Goal: Transaction & Acquisition: Obtain resource

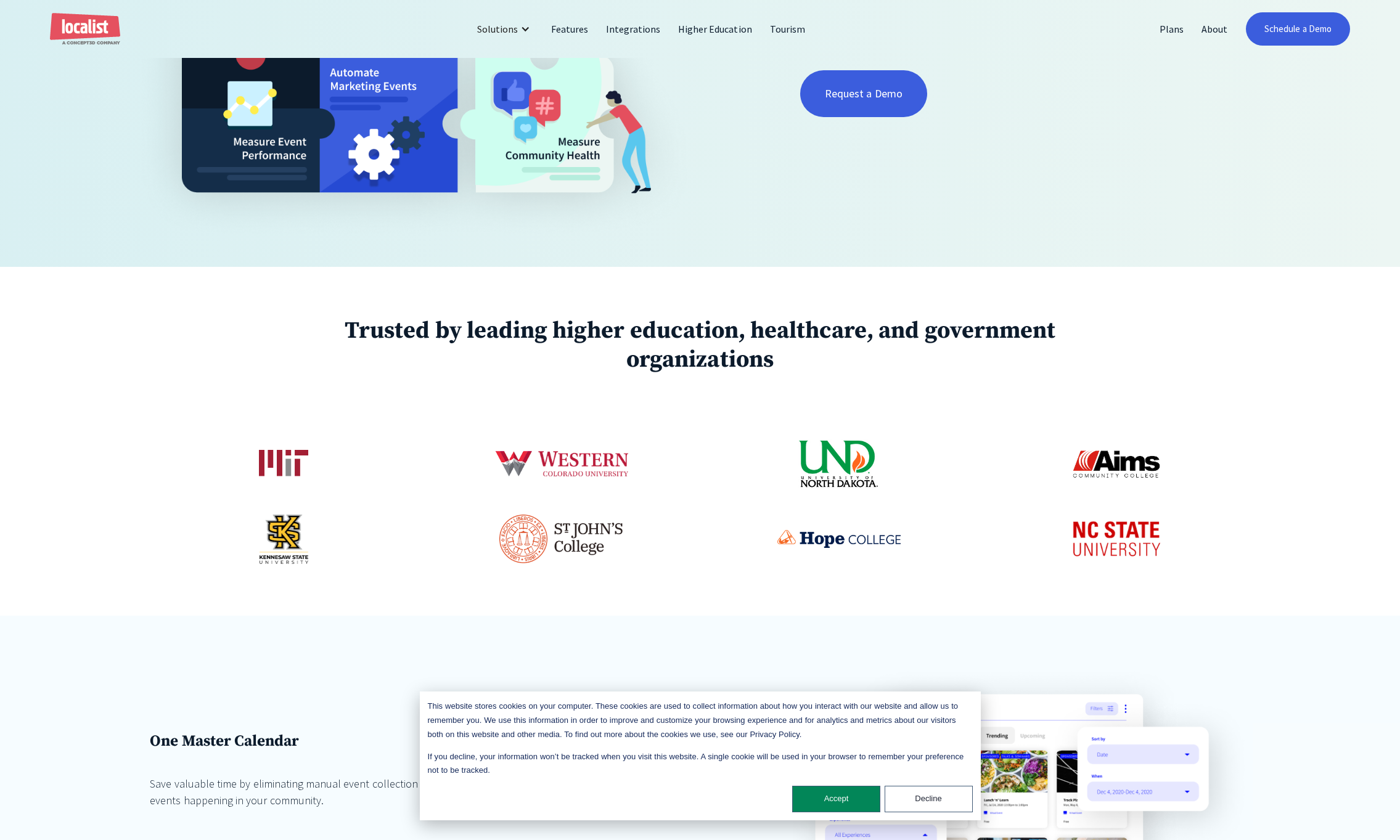
scroll to position [533, 0]
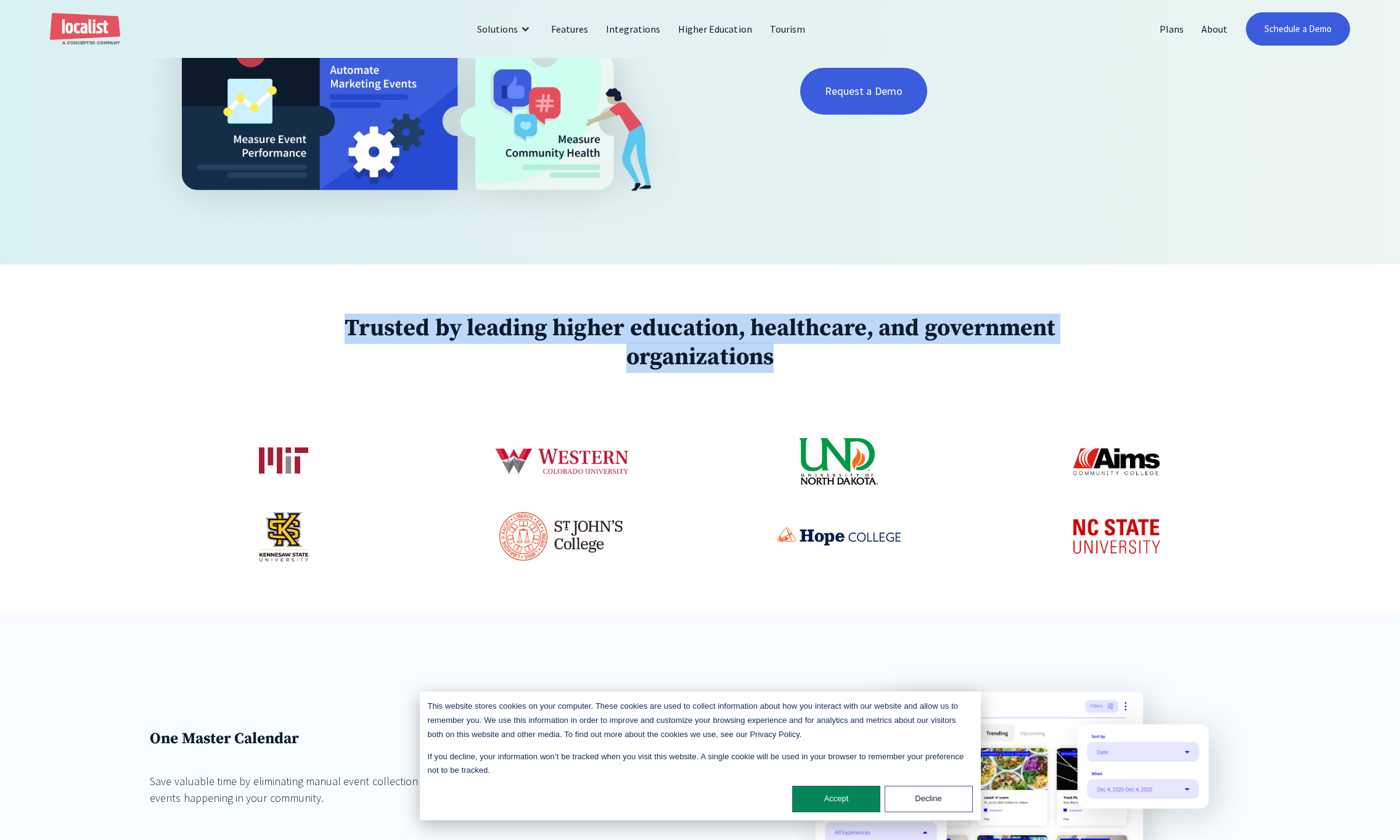
drag, startPoint x: 311, startPoint y: 332, endPoint x: 852, endPoint y: 373, distance: 542.6
click at [895, 377] on div "Trusted by leading higher education, healthcare, and government organizations" at bounding box center [700, 439] width 1100 height 249
click at [852, 373] on h1 "Trusted by leading higher education, healthcare, and government organizations" at bounding box center [700, 343] width 800 height 58
drag, startPoint x: 852, startPoint y: 373, endPoint x: 440, endPoint y: 325, distance: 414.8
click at [446, 328] on h1 "Trusted by leading higher education, healthcare, and government organizations" at bounding box center [700, 343] width 800 height 58
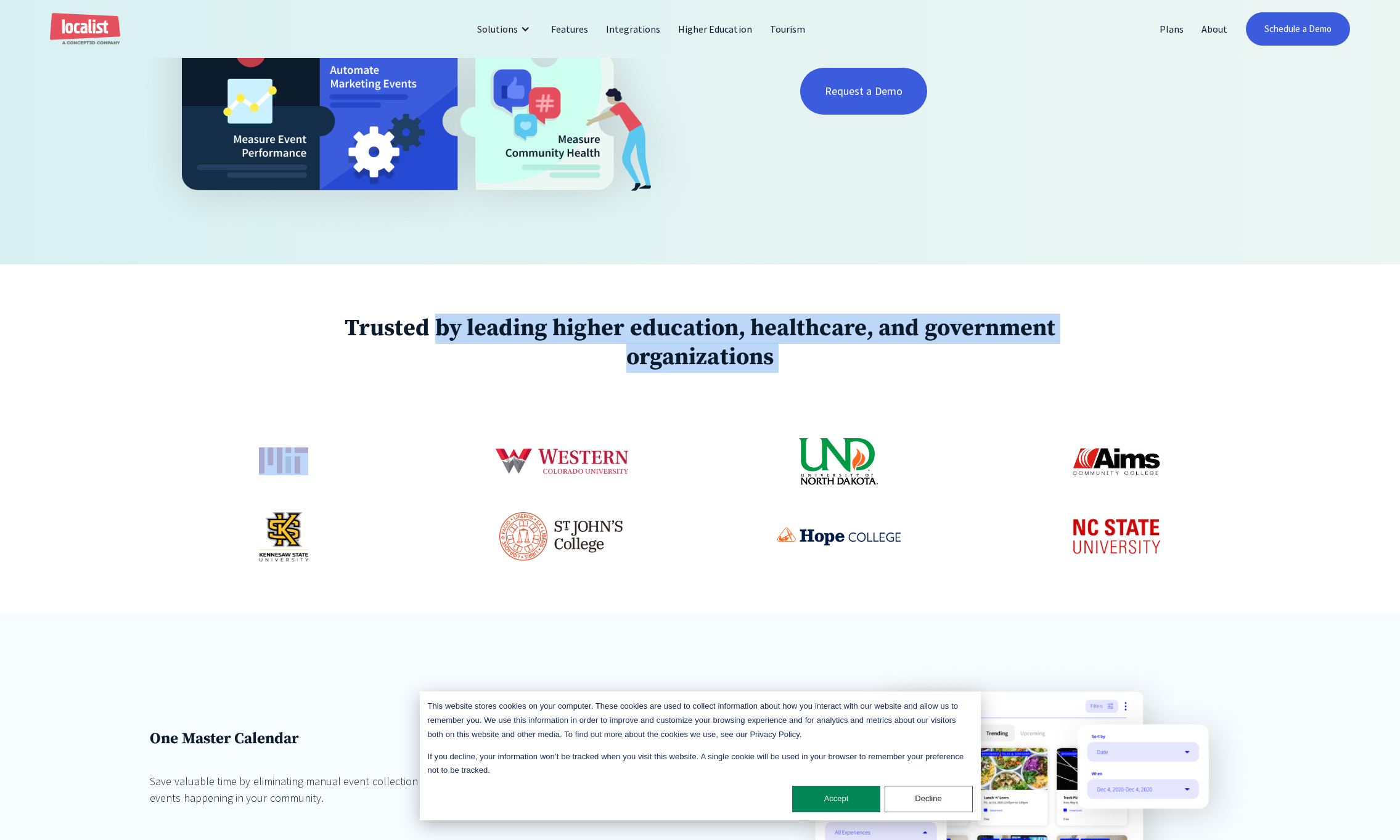
click at [610, 329] on strong "Trusted by leading higher education, healthcare, and government organizations" at bounding box center [700, 343] width 711 height 59
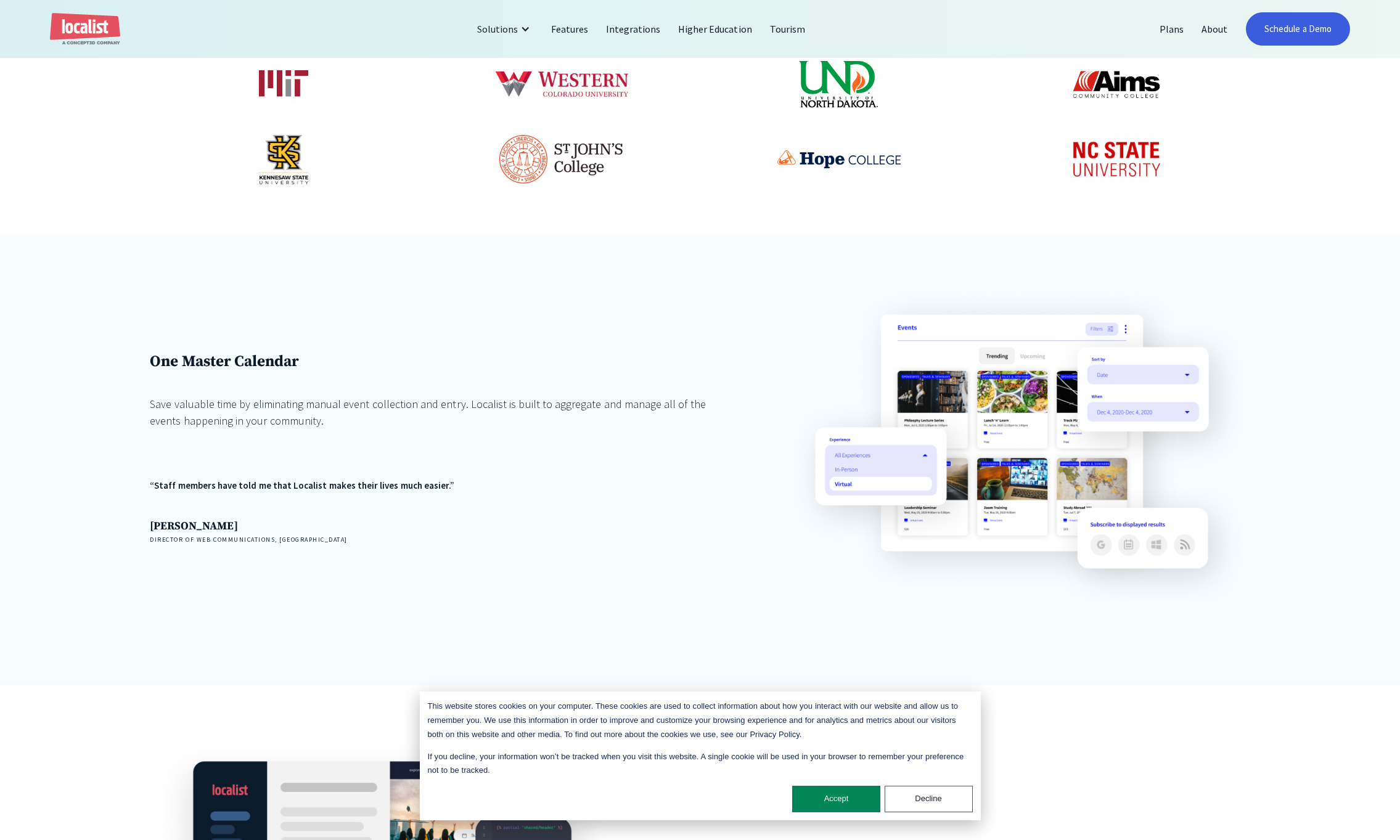
scroll to position [982, 0]
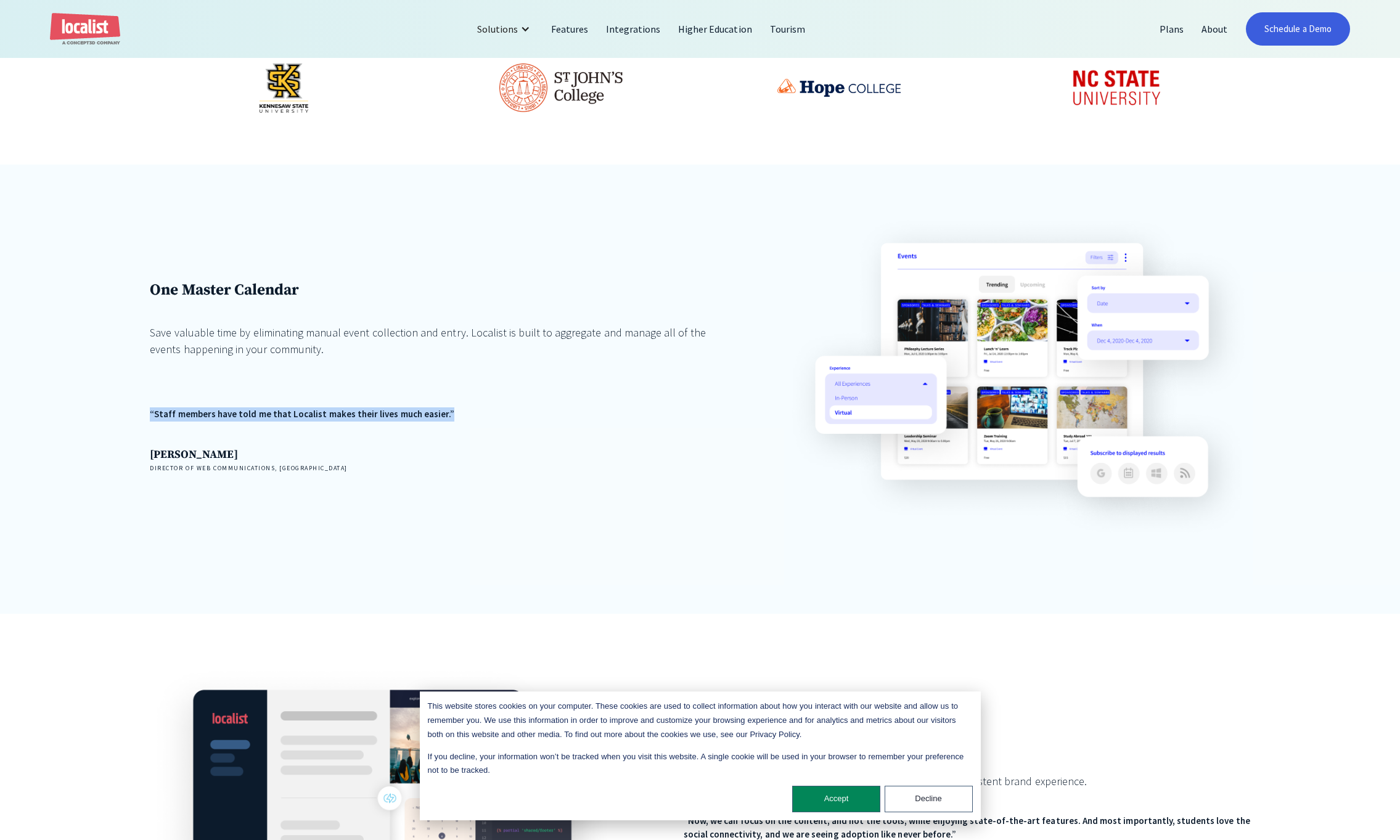
drag, startPoint x: 378, startPoint y: 370, endPoint x: 449, endPoint y: 419, distance: 86.3
click at [450, 419] on div "One Master Calendar Save valuable time by eliminating manual event collection a…" at bounding box center [433, 376] width 567 height 193
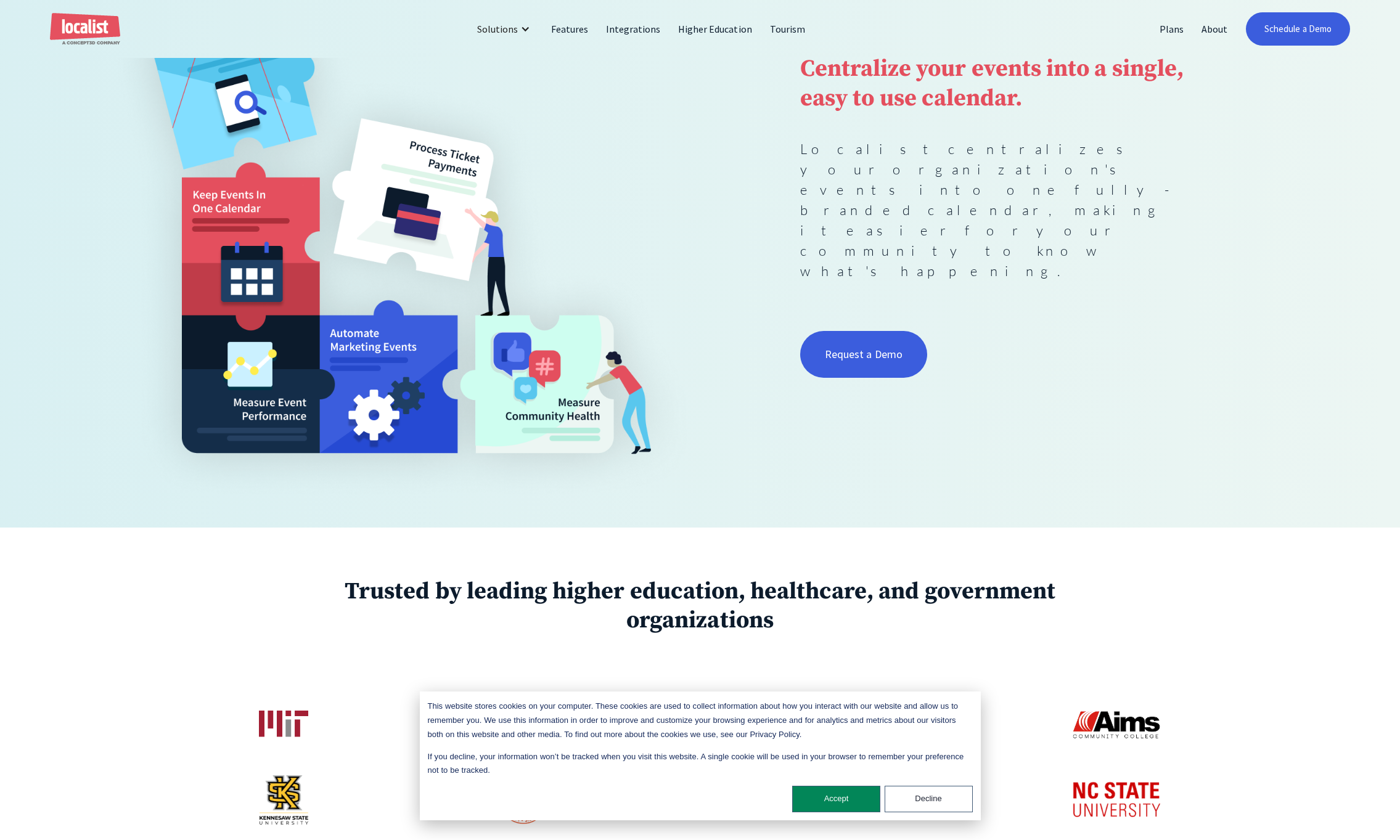
scroll to position [0, 0]
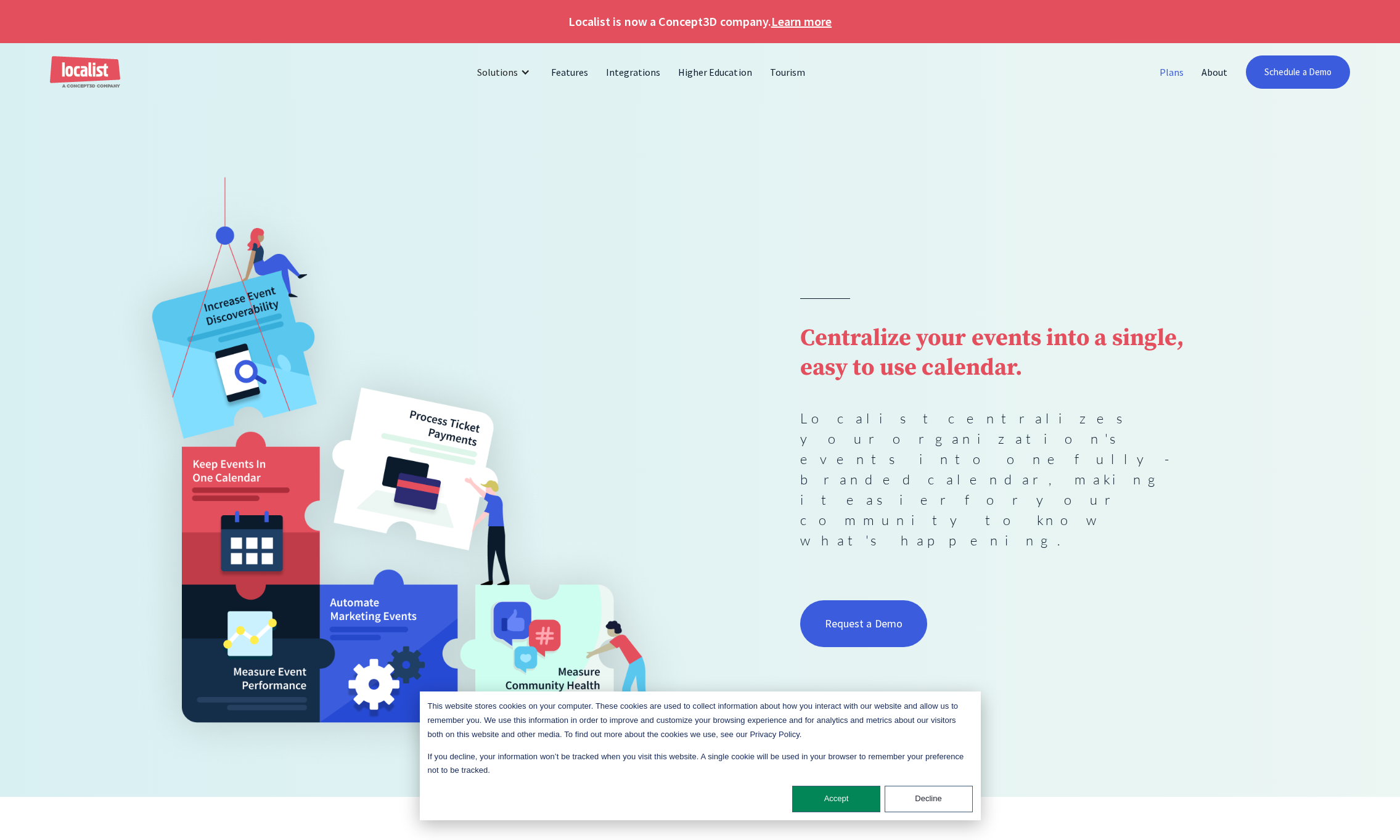
click at [1160, 65] on link "Plans" at bounding box center [1172, 72] width 42 height 30
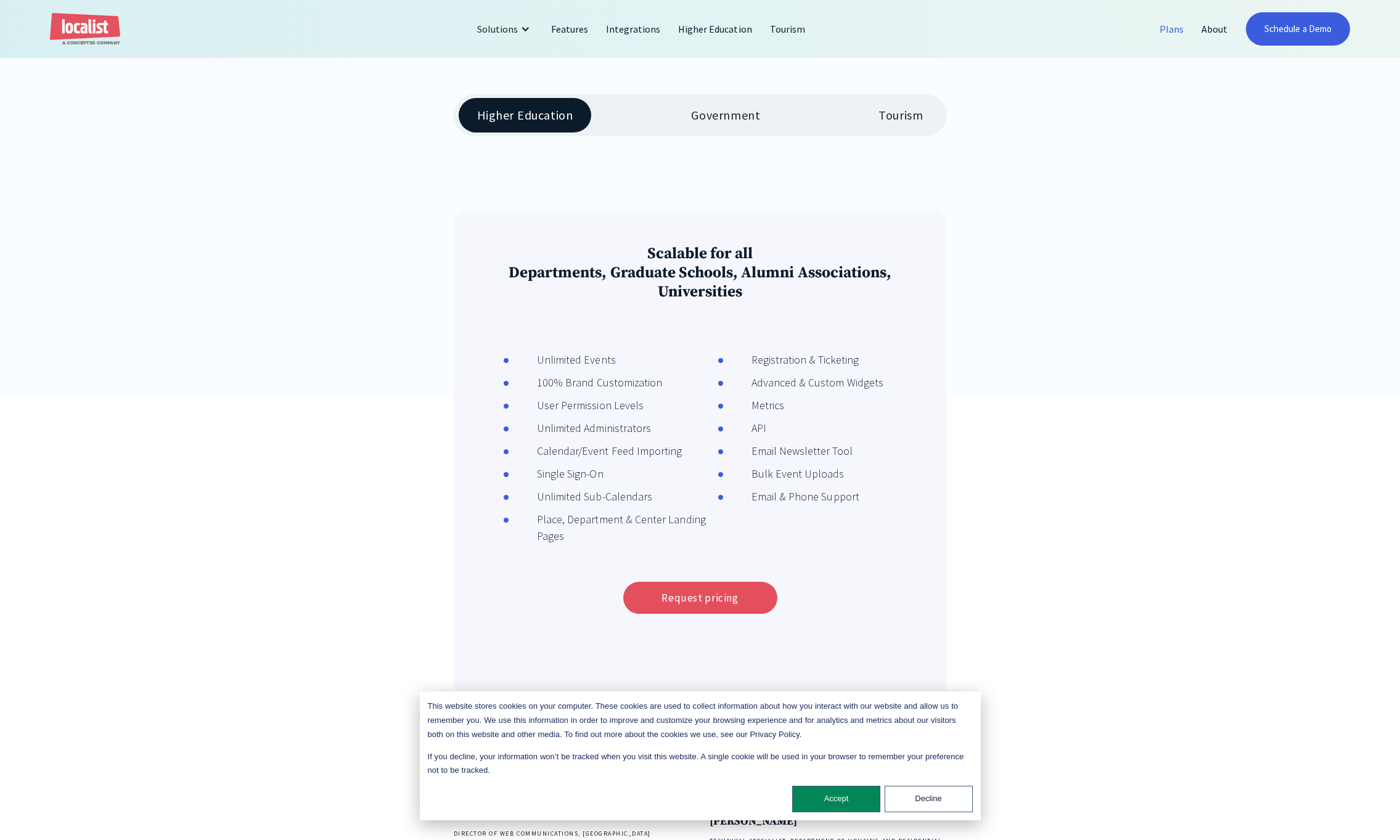
scroll to position [372, 0]
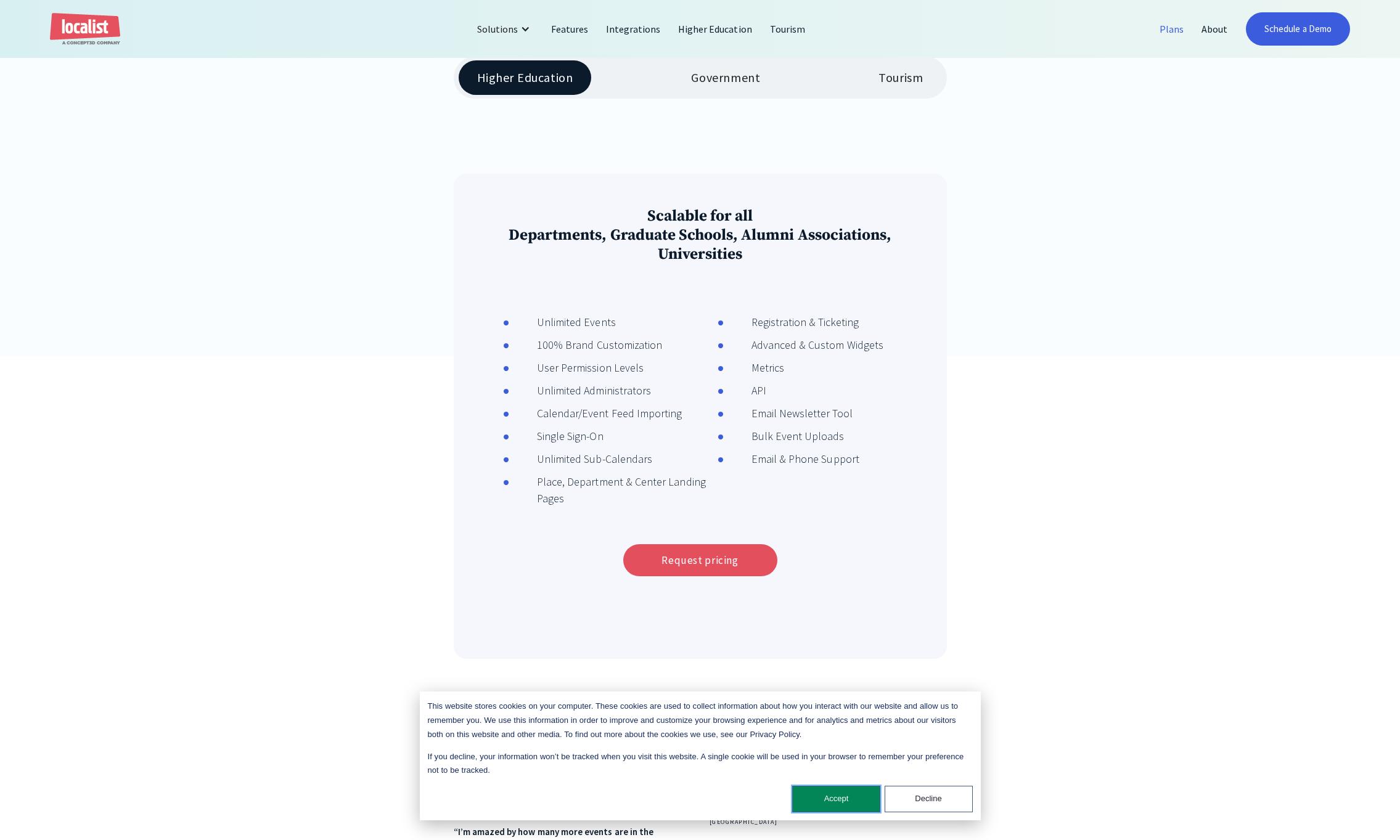
click at [829, 794] on button "Accept" at bounding box center [836, 799] width 88 height 26
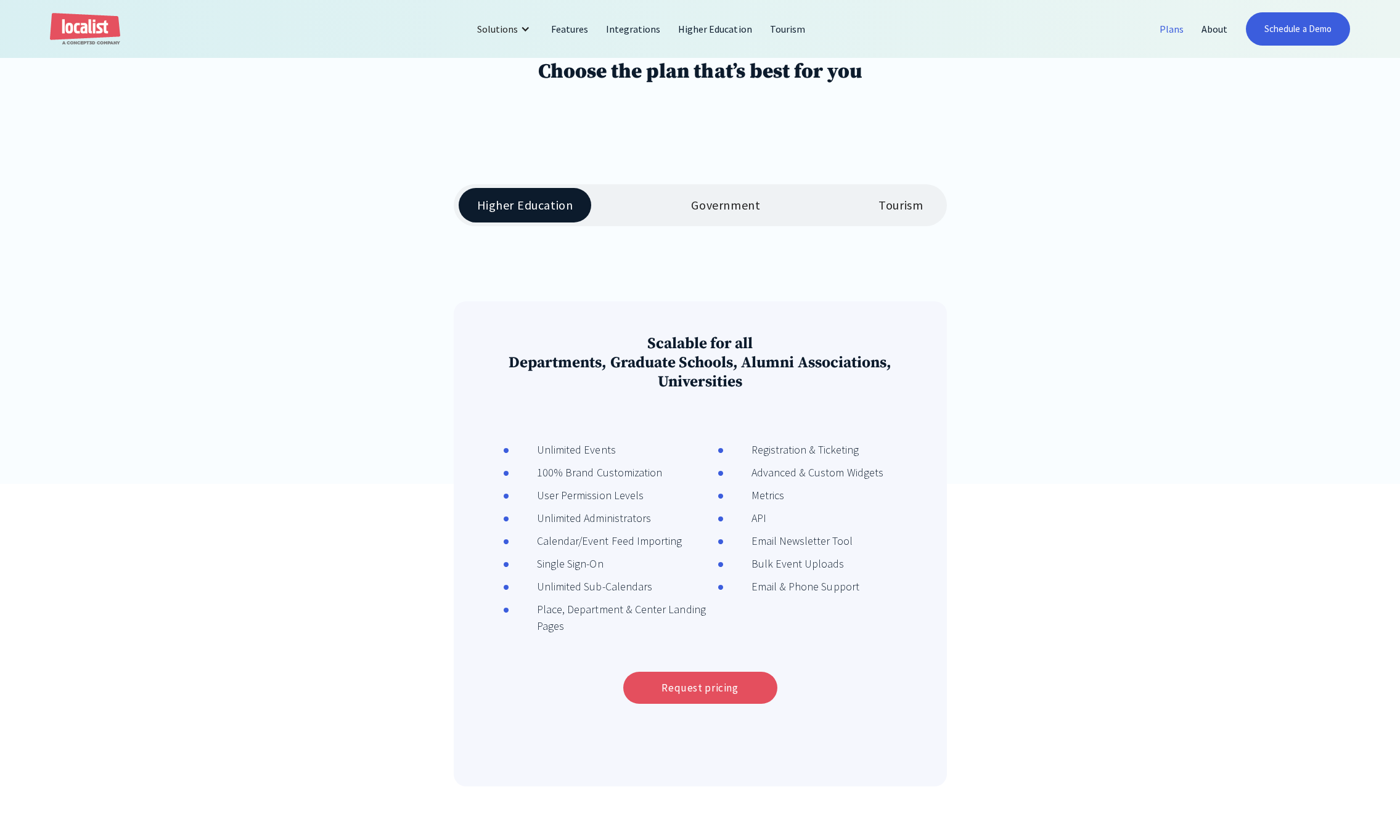
scroll to position [235, 0]
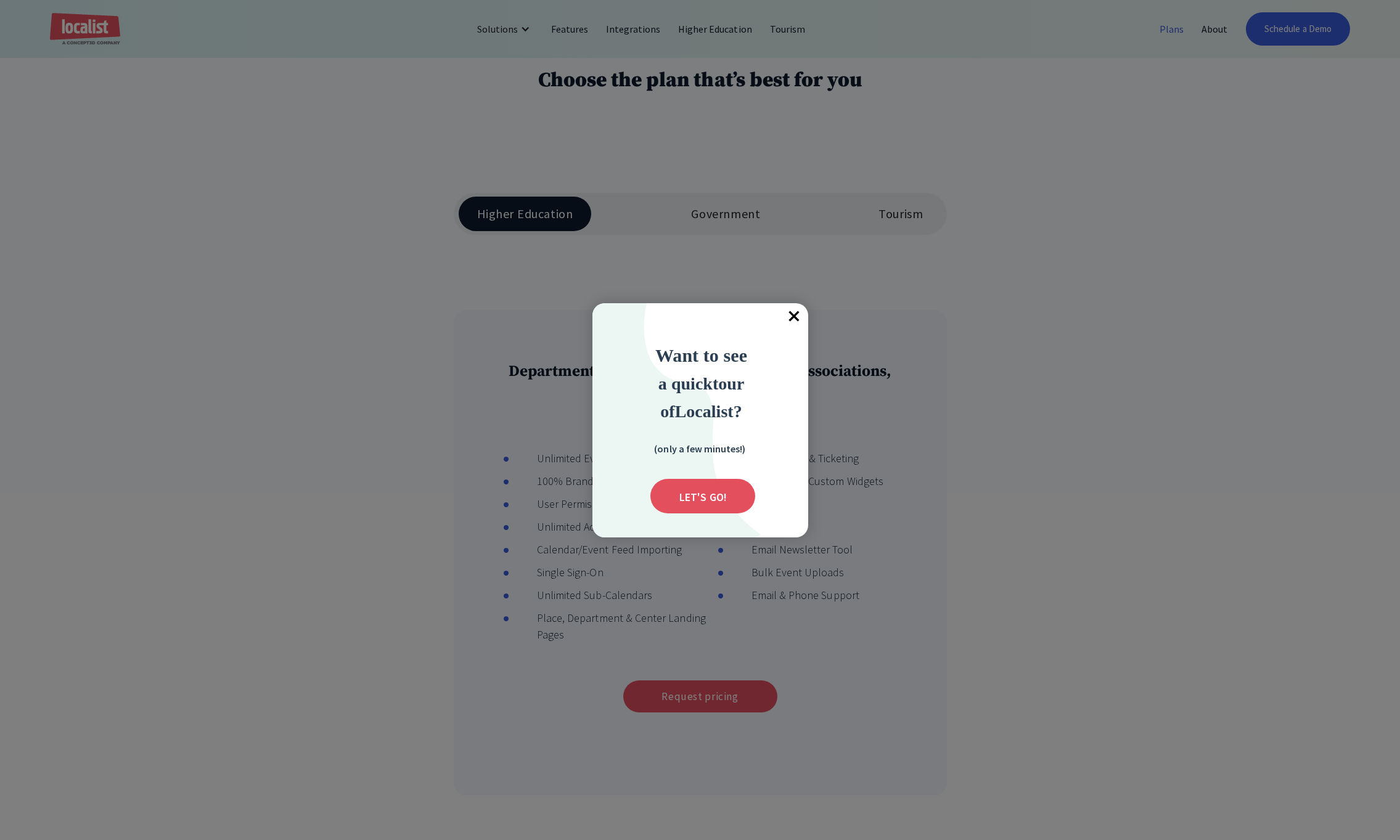
click at [800, 317] on span "×" at bounding box center [794, 317] width 27 height 27
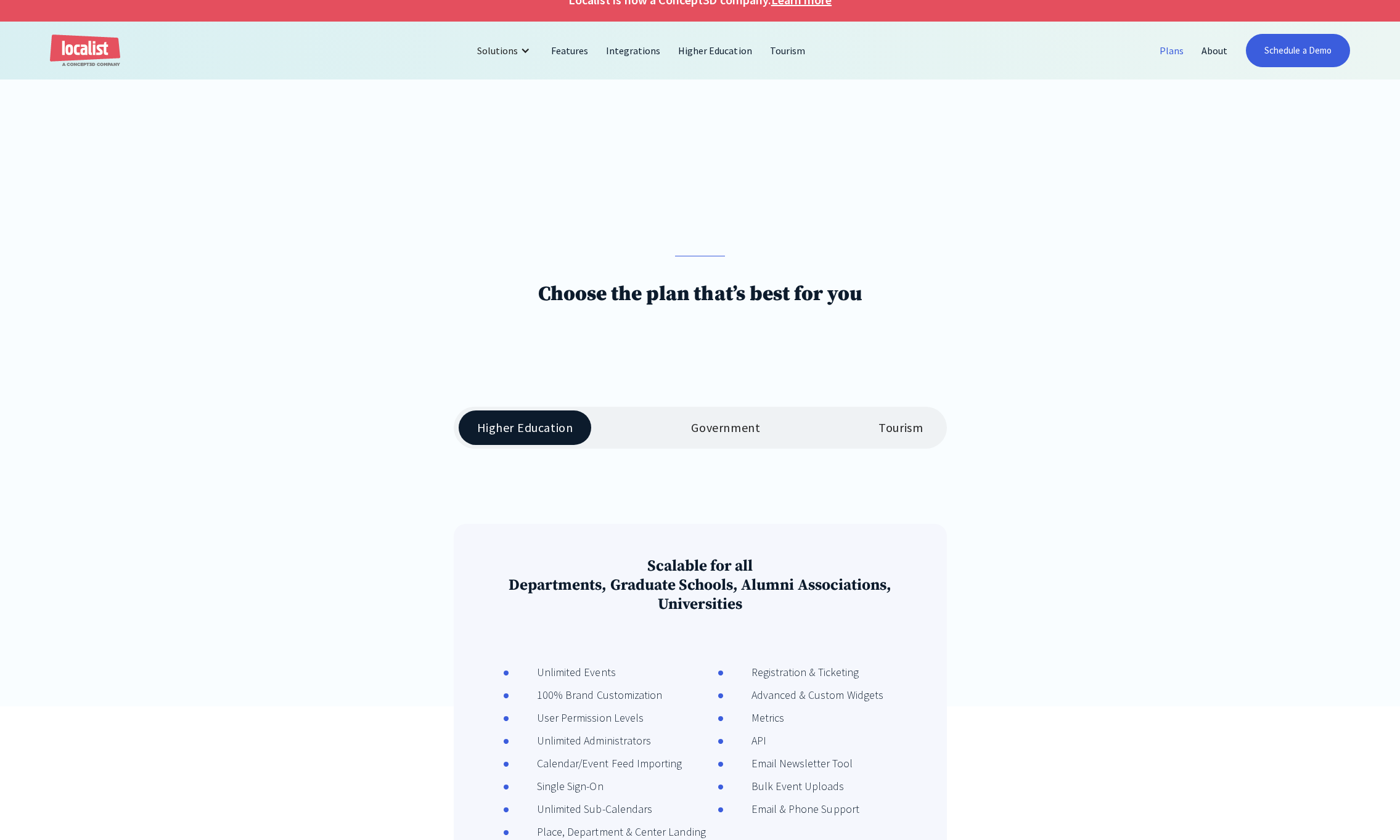
scroll to position [0, 0]
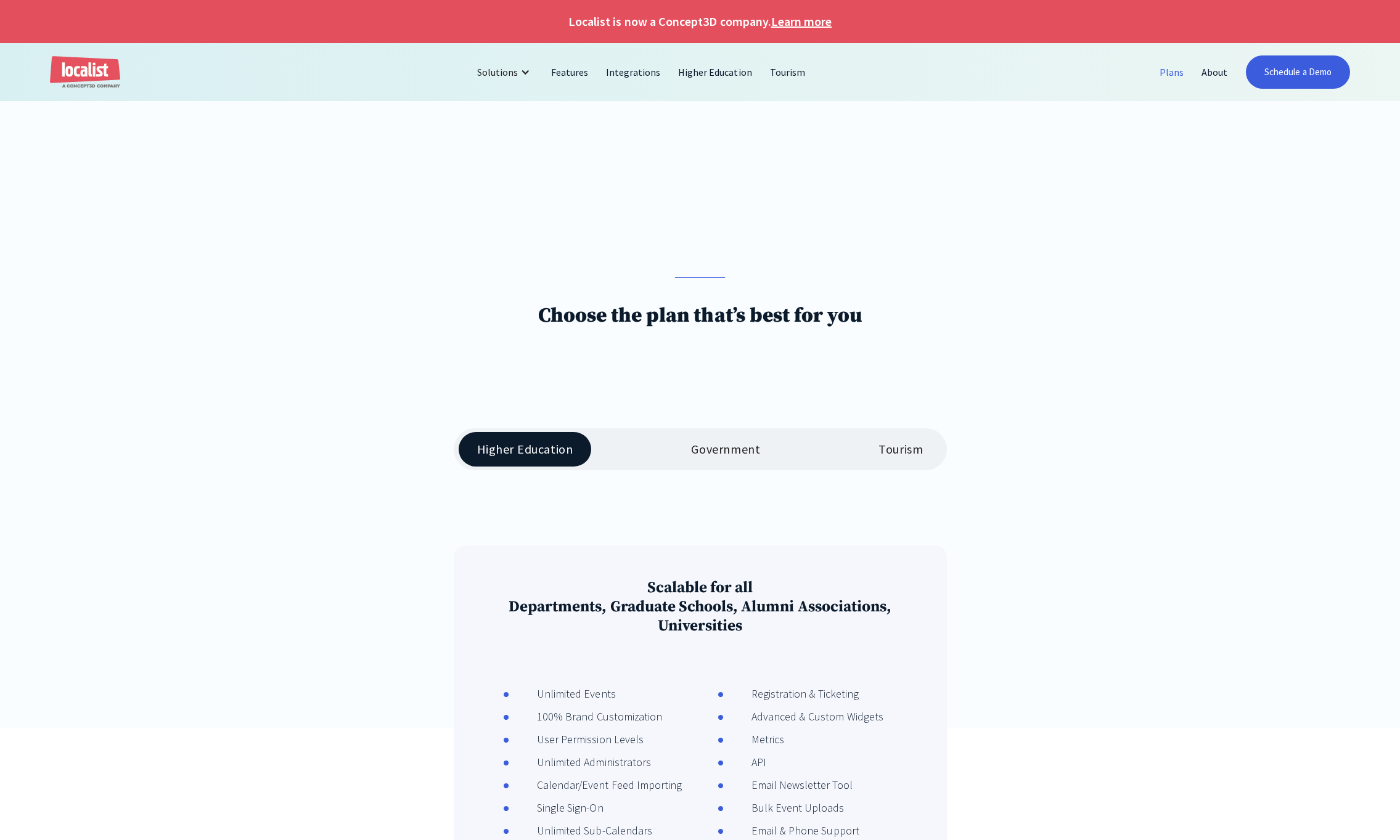
click at [692, 454] on div "Government" at bounding box center [725, 450] width 69 height 15
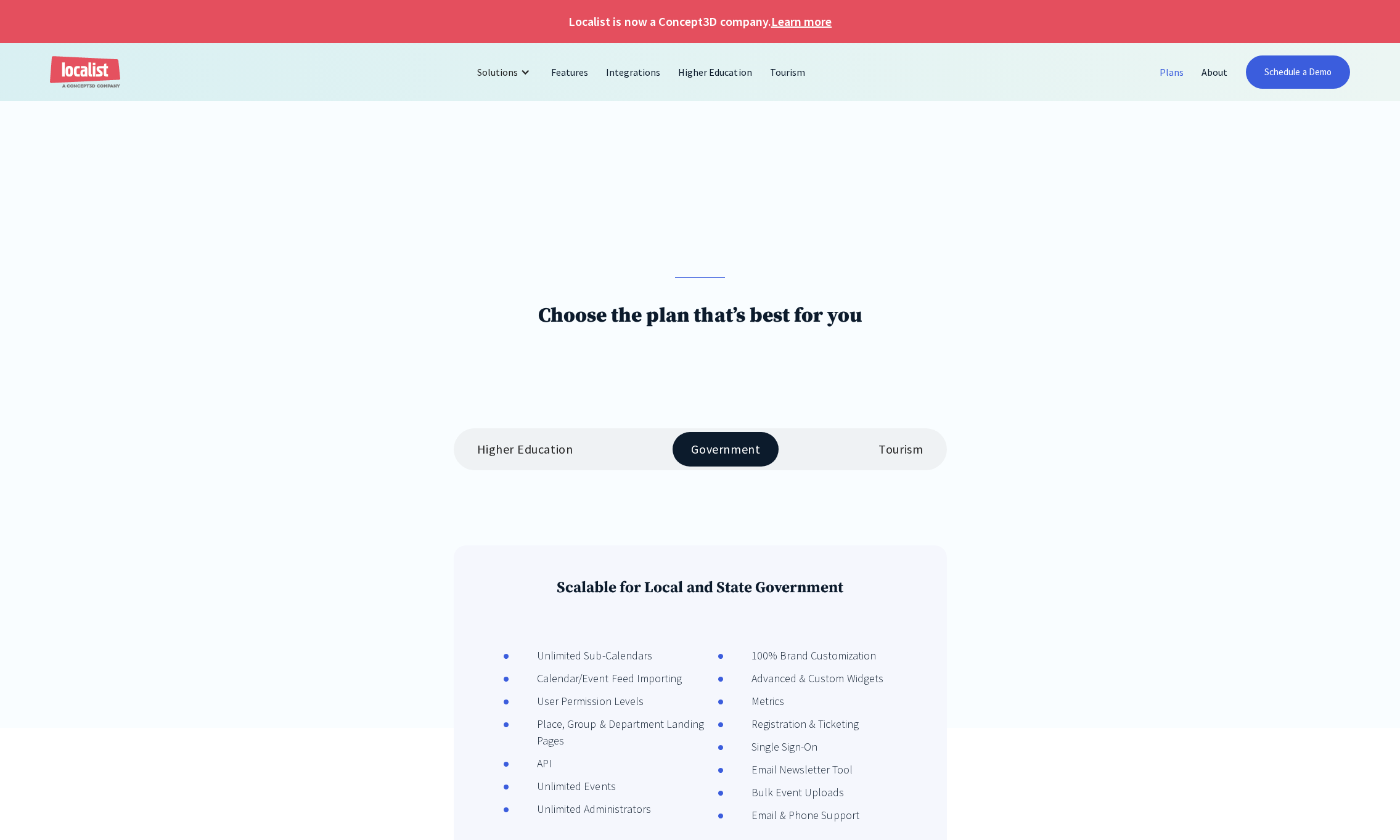
click at [960, 452] on div "Higher Education Government Tourism Scalable for all Departments, Graduate Scho…" at bounding box center [700, 764] width 1000 height 671
click at [884, 454] on div "Tourism" at bounding box center [901, 450] width 44 height 15
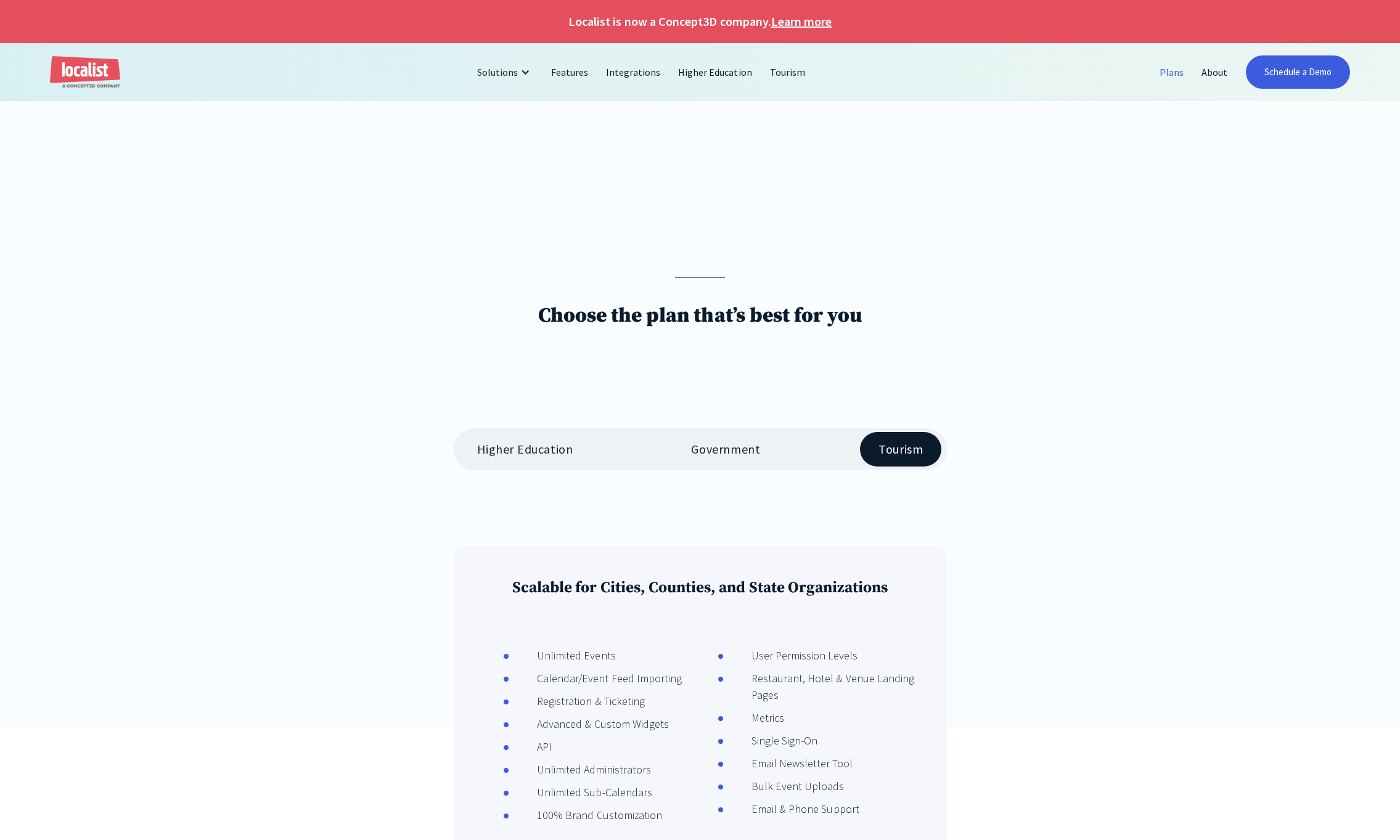
click at [757, 452] on div "Government" at bounding box center [725, 450] width 69 height 15
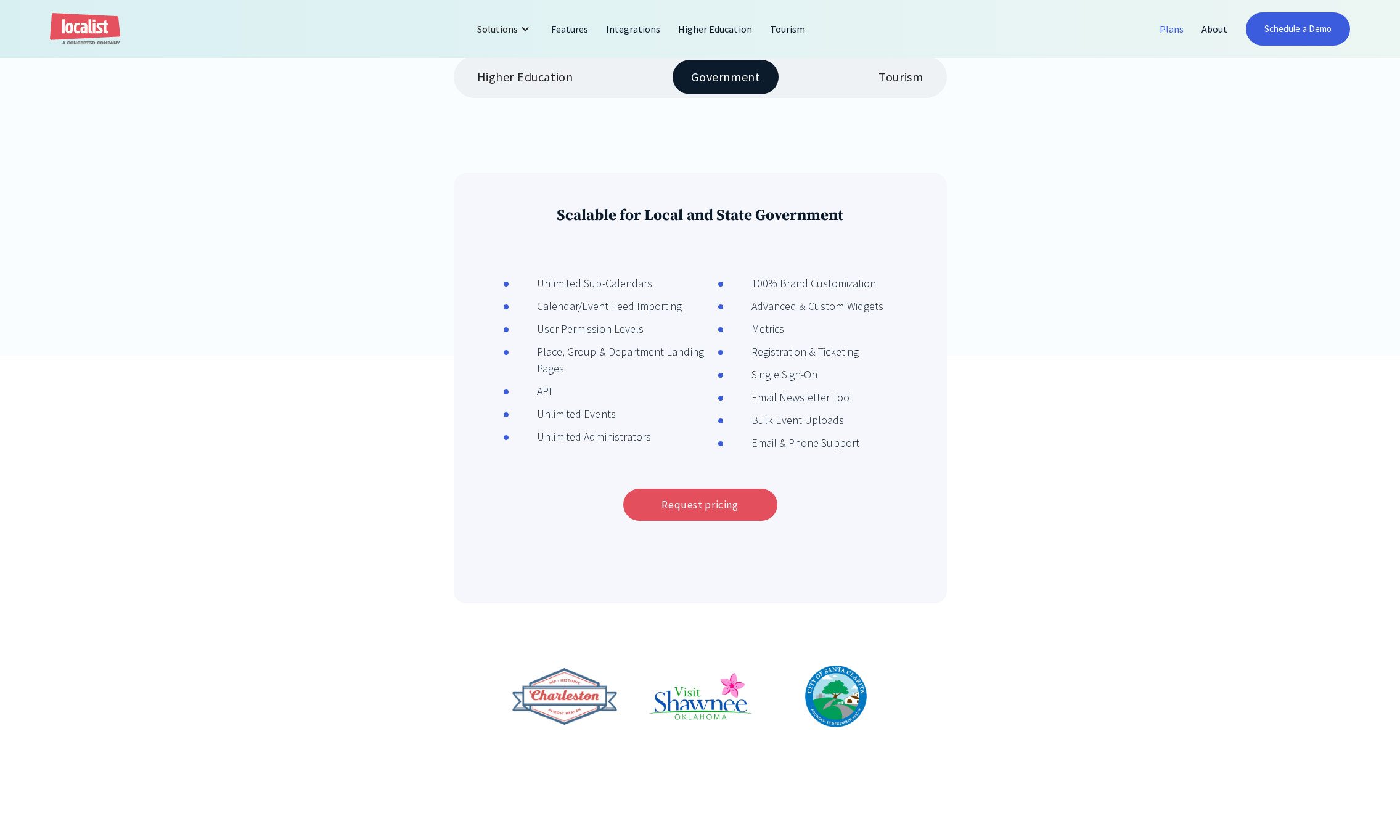
scroll to position [415, 0]
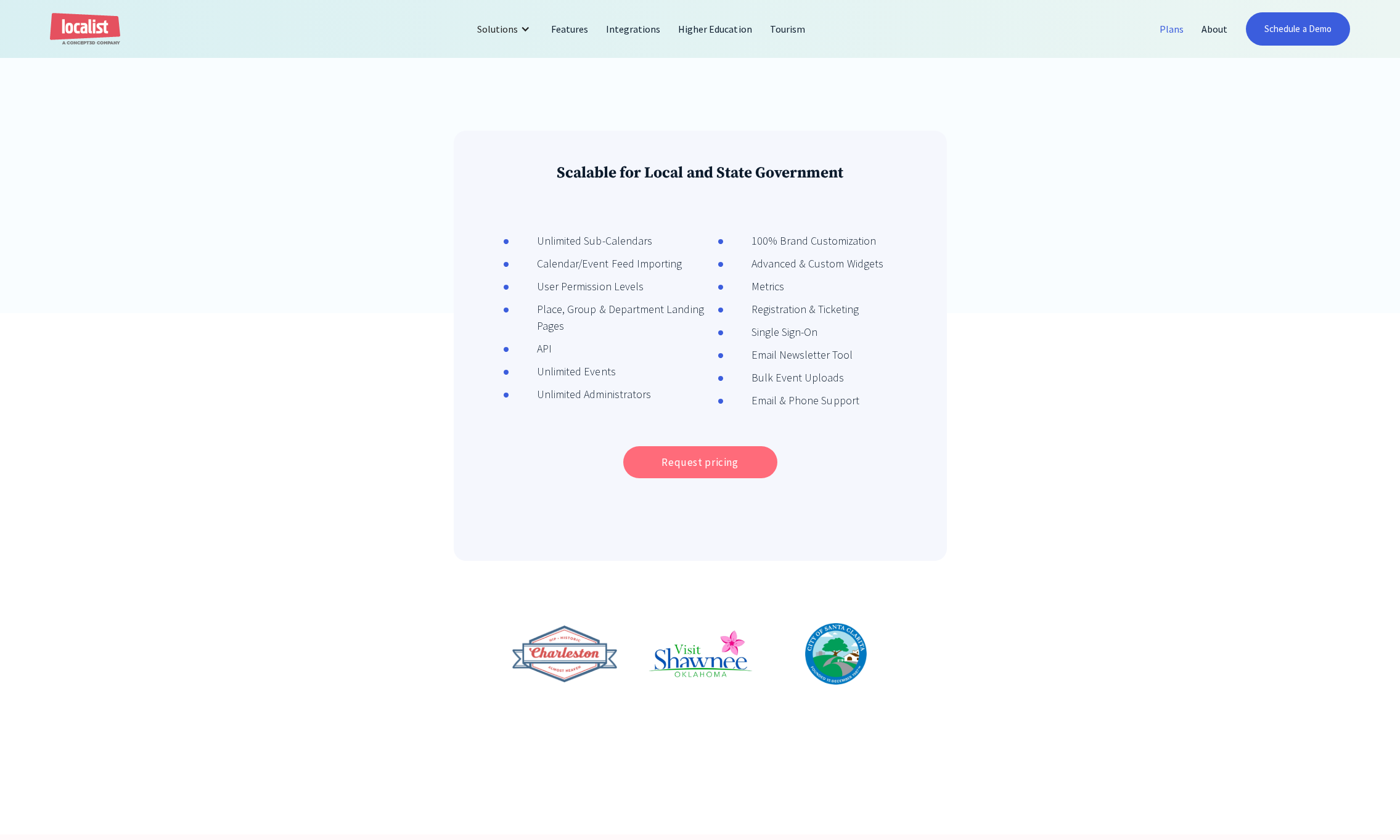
click at [712, 467] on link "Request pricing" at bounding box center [700, 462] width 154 height 32
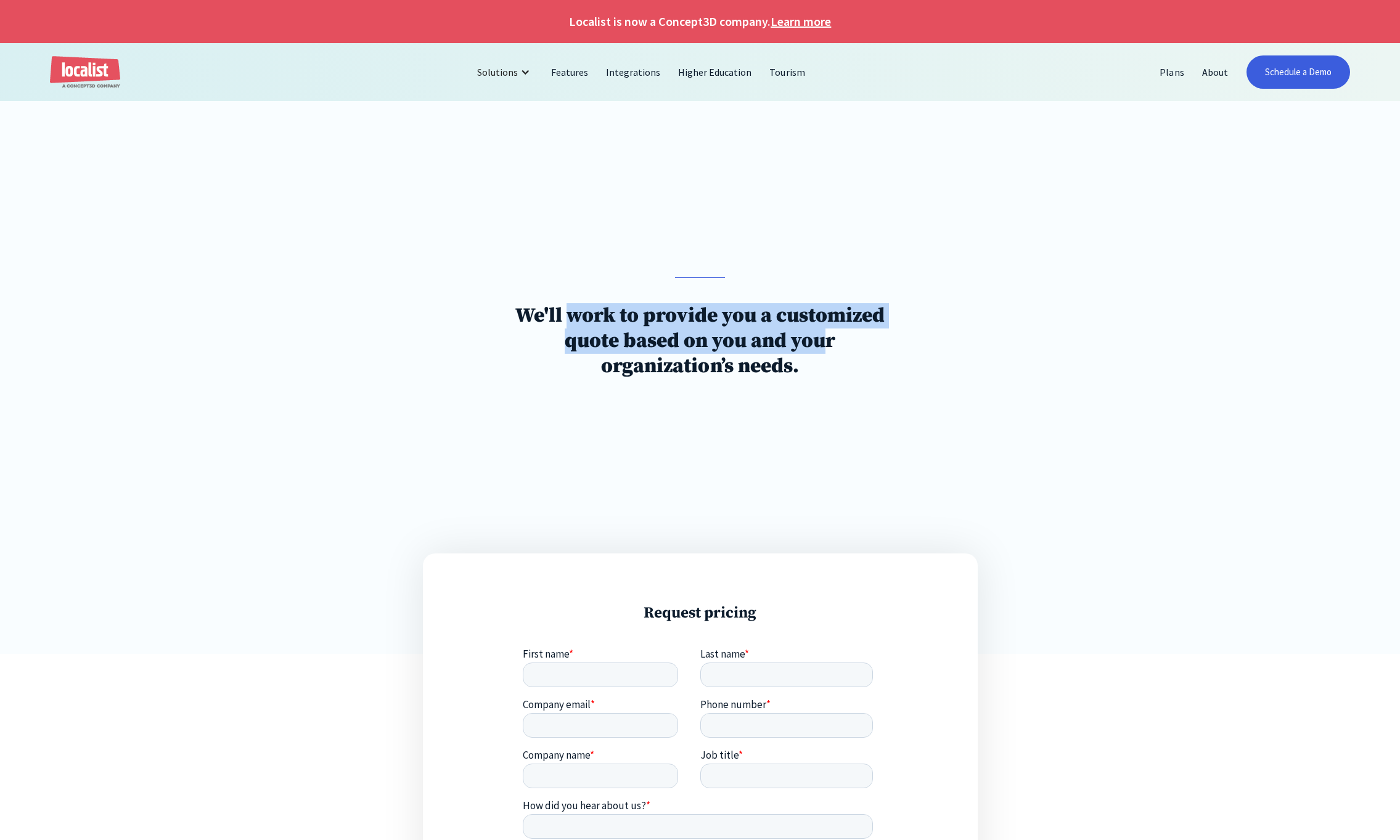
drag, startPoint x: 824, startPoint y: 352, endPoint x: 564, endPoint y: 308, distance: 263.7
click at [570, 308] on h1 "We'll work to provide you a customized quote based on you and your organization…" at bounding box center [700, 341] width 400 height 76
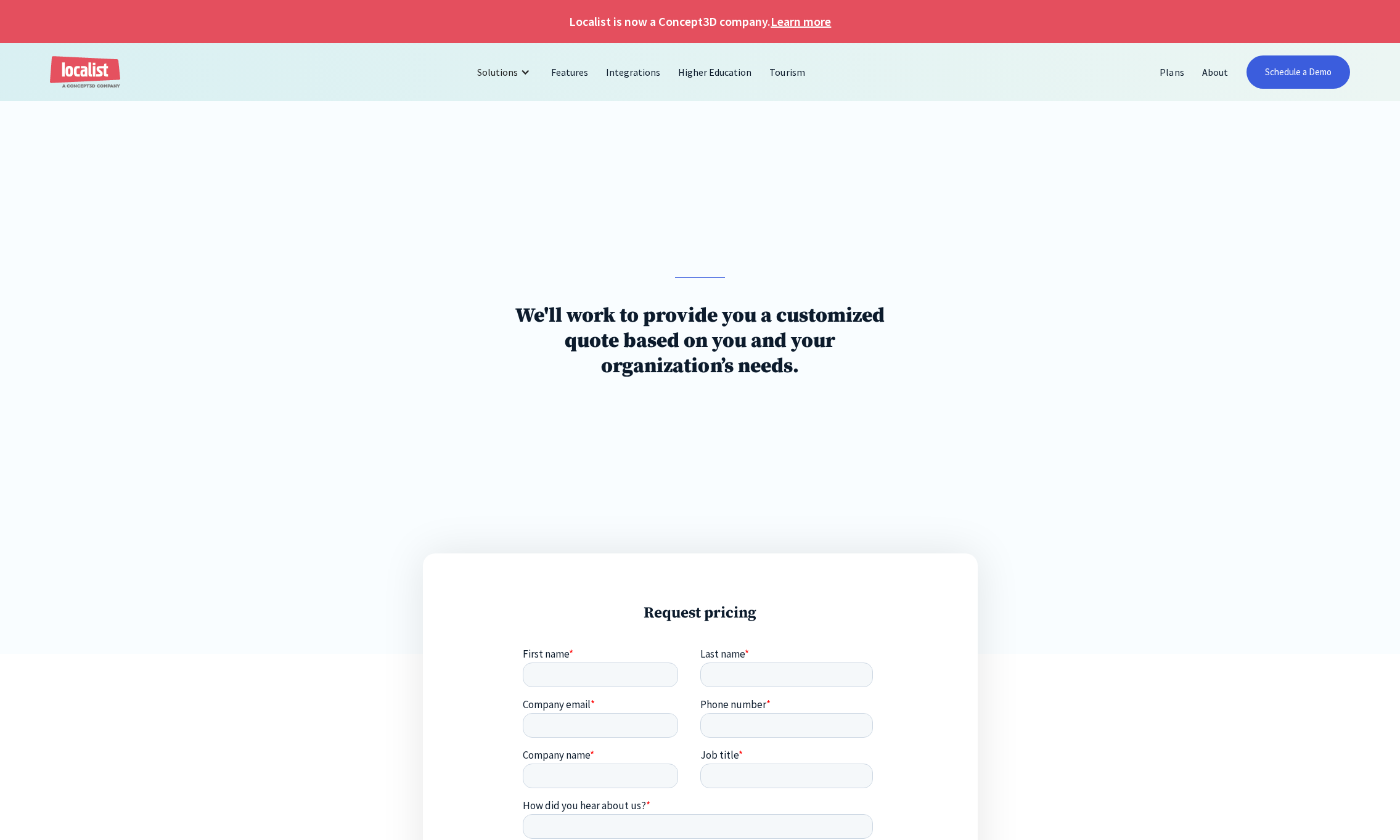
click at [564, 308] on h1 "We'll work to provide you a customized quote based on you and your organization…" at bounding box center [700, 341] width 400 height 76
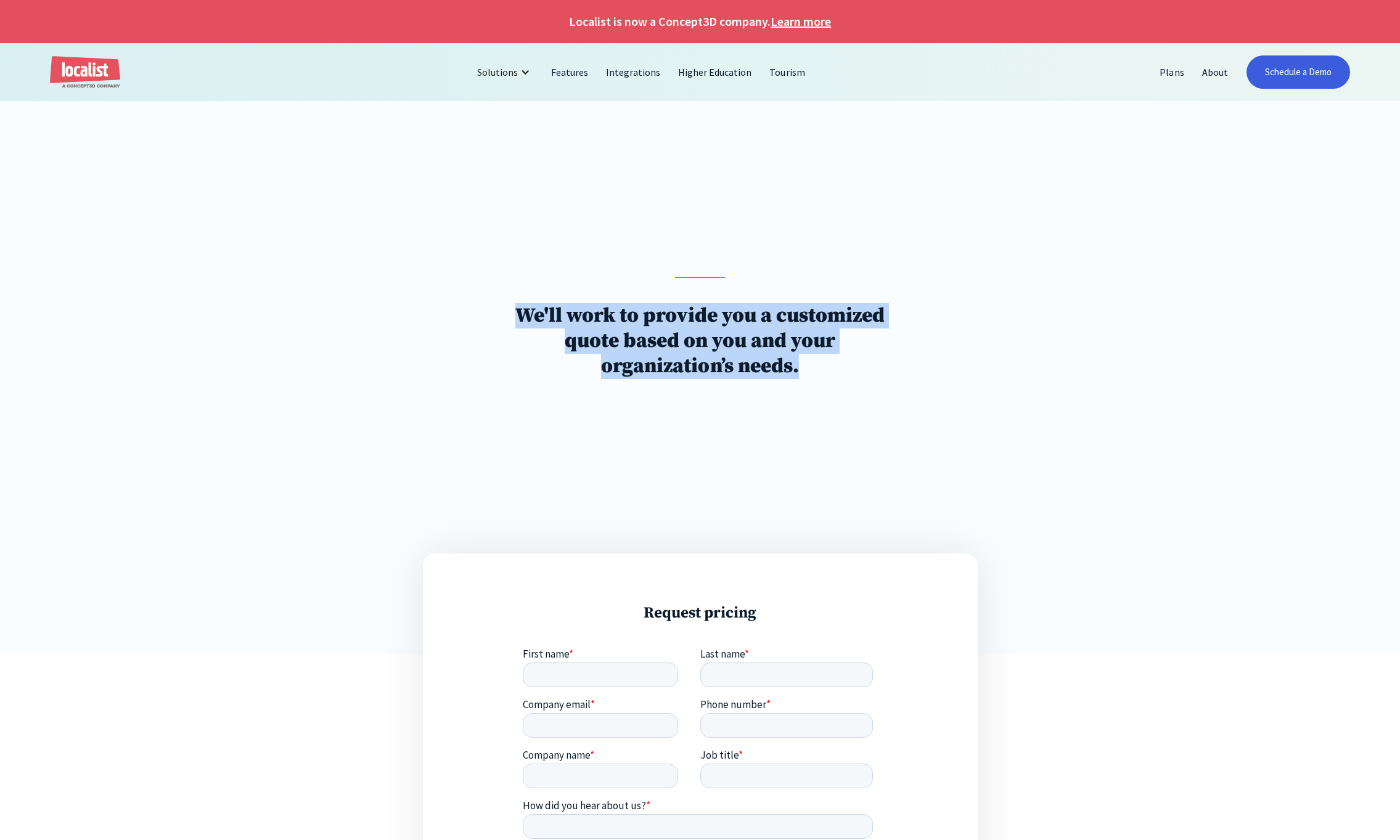
drag, startPoint x: 533, startPoint y: 306, endPoint x: 803, endPoint y: 362, distance: 275.7
click at [802, 363] on h1 "We'll work to provide you a customized quote based on you and your organization…" at bounding box center [700, 341] width 400 height 76
click at [803, 362] on h1 "We'll work to provide you a customized quote based on you and your organization…" at bounding box center [700, 341] width 400 height 76
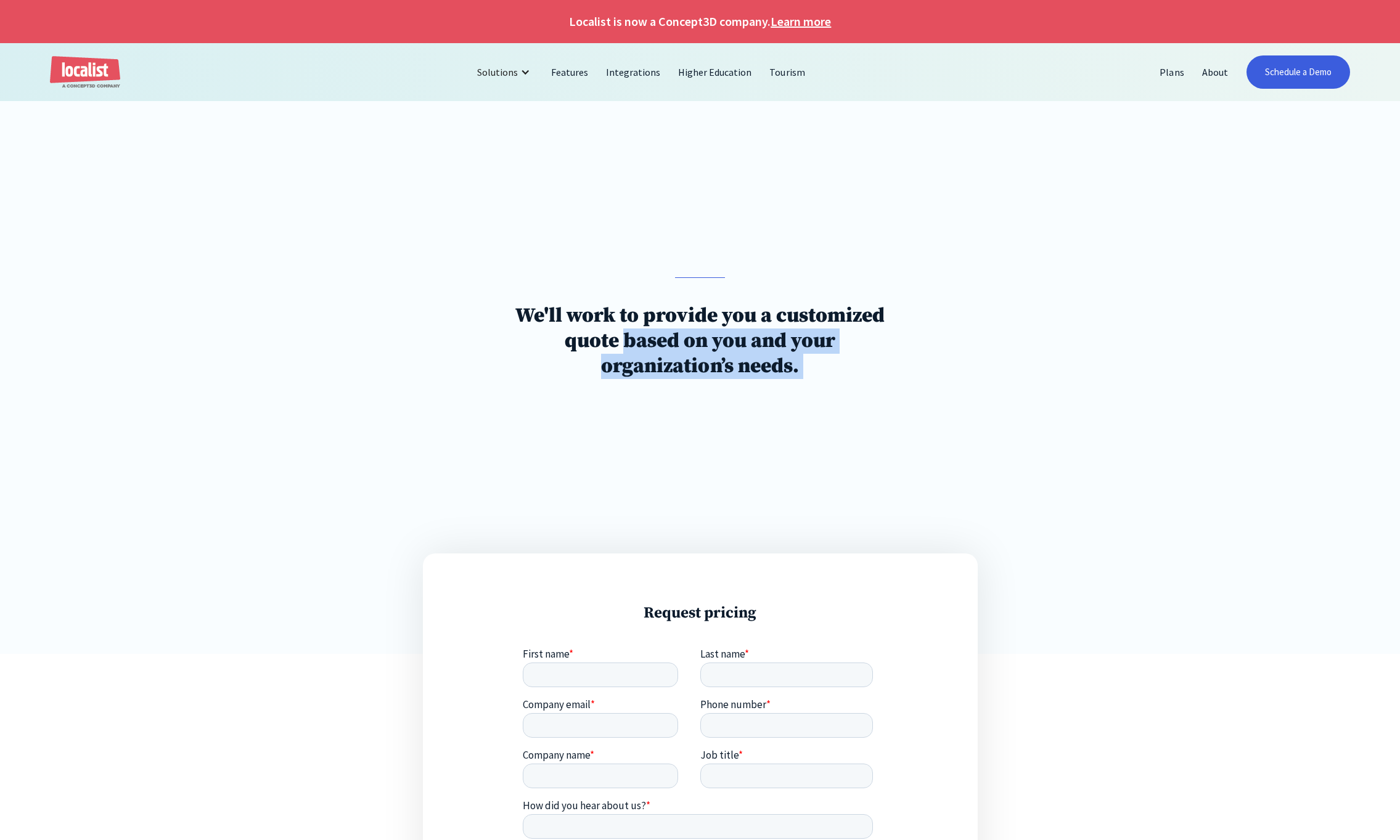
drag, startPoint x: 805, startPoint y: 362, endPoint x: 627, endPoint y: 331, distance: 180.7
click at [630, 332] on h1 "We'll work to provide you a customized quote based on you and your organization…" at bounding box center [700, 341] width 400 height 76
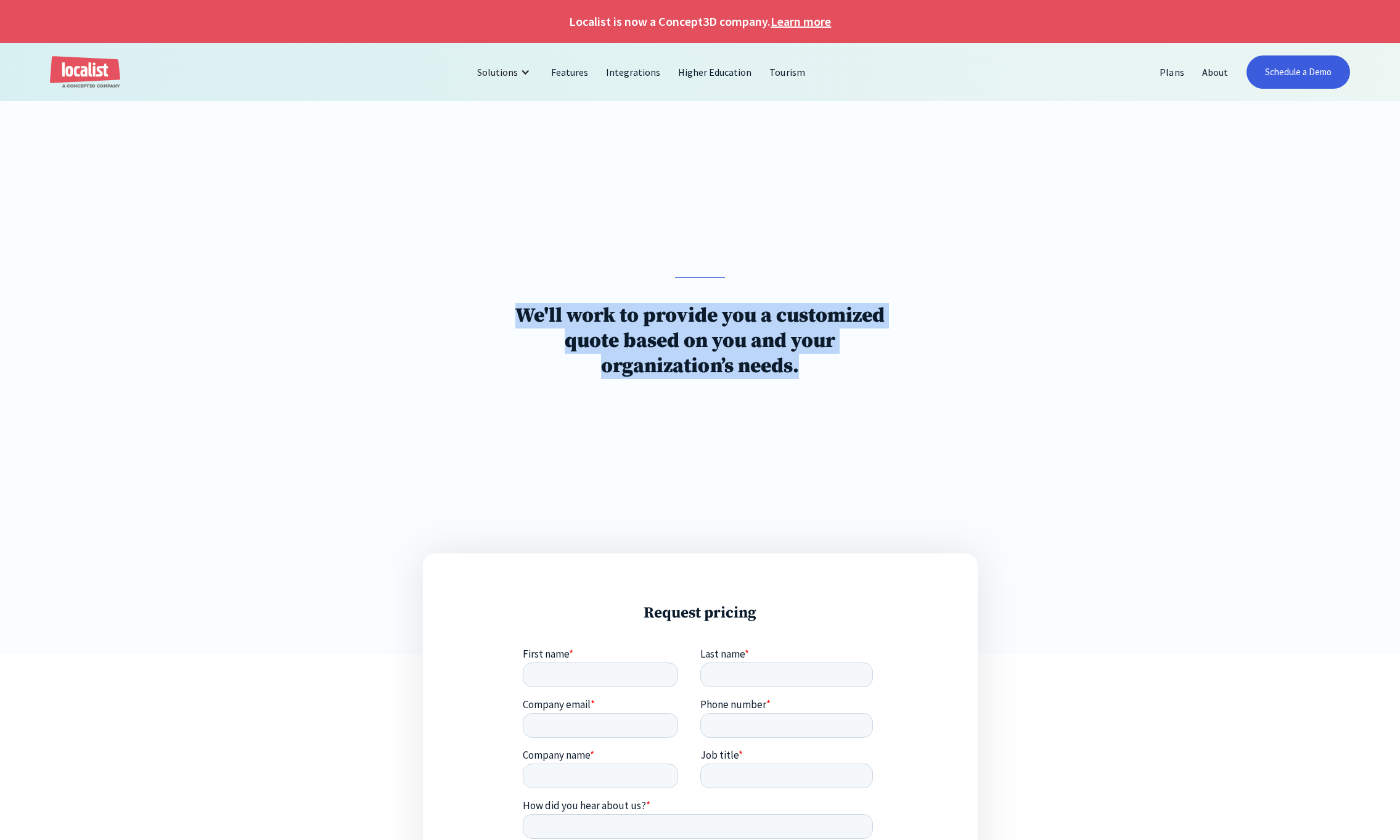
drag, startPoint x: 498, startPoint y: 305, endPoint x: 837, endPoint y: 371, distance: 345.4
click at [835, 371] on h1 "We'll work to provide you a customized quote based on you and your organization…" at bounding box center [700, 341] width 400 height 76
click at [837, 370] on h1 "We'll work to provide you a customized quote based on you and your organization…" at bounding box center [700, 341] width 400 height 76
drag, startPoint x: 837, startPoint y: 370, endPoint x: 508, endPoint y: 306, distance: 335.2
click at [508, 306] on h1 "We'll work to provide you a customized quote based on you and your organization…" at bounding box center [700, 341] width 400 height 76
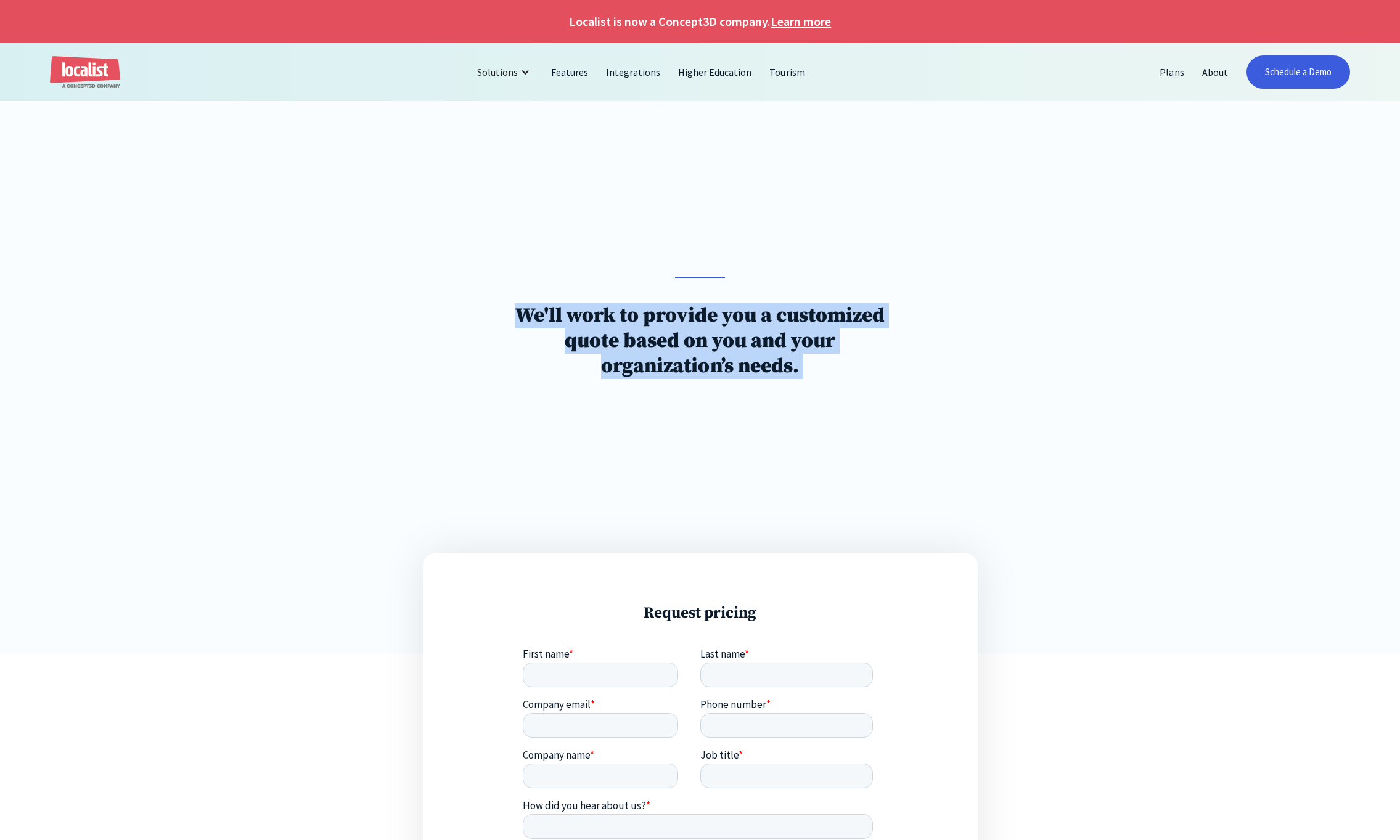
click at [508, 306] on h1 "We'll work to provide you a customized quote based on you and your organization…" at bounding box center [700, 341] width 400 height 76
drag, startPoint x: 508, startPoint y: 306, endPoint x: 793, endPoint y: 375, distance: 293.2
click at [846, 380] on div "We'll work to provide you a customized quote based on you and your organization…" at bounding box center [700, 341] width 400 height 126
click at [786, 21] on link "Learn more" at bounding box center [801, 22] width 60 height 19
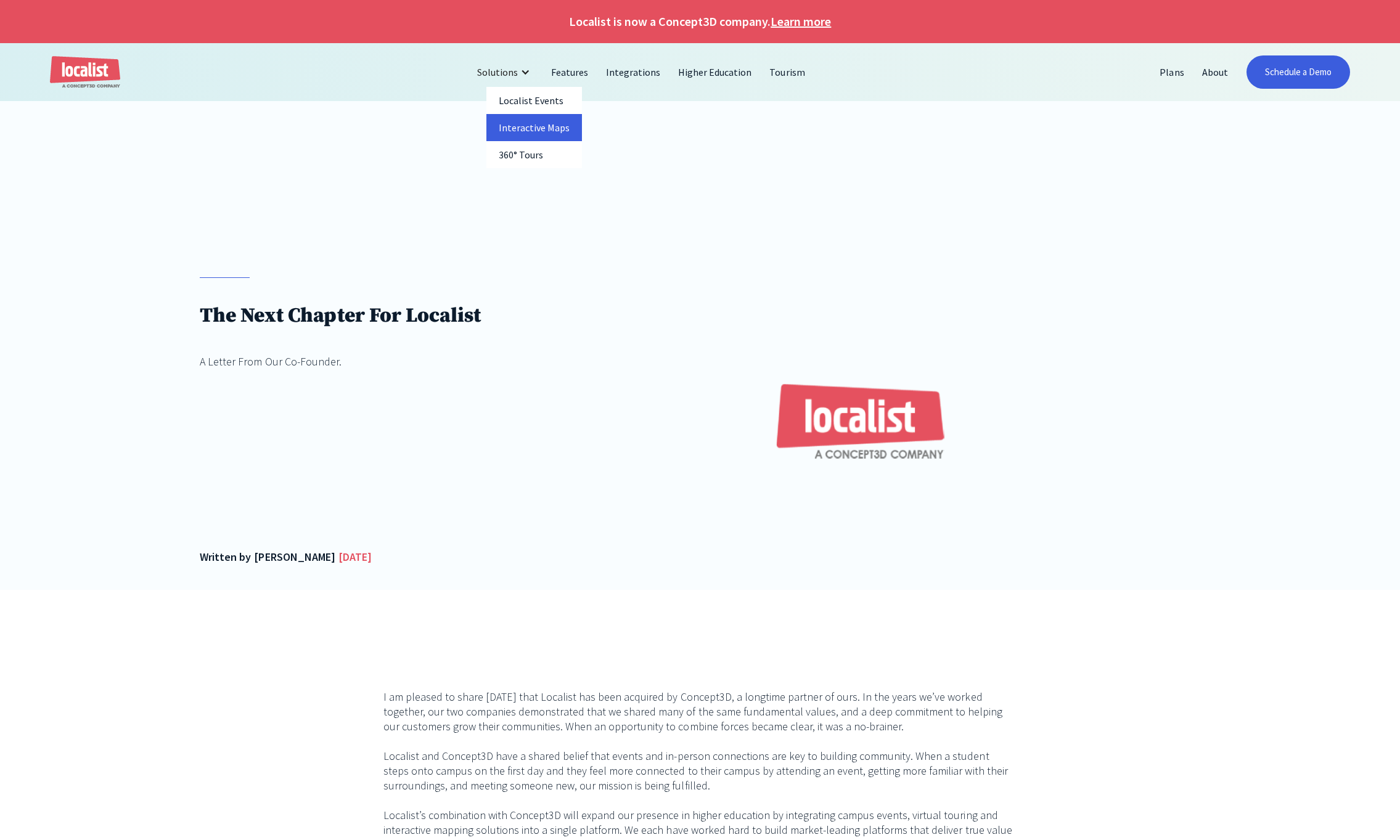
click at [534, 131] on link "Interactive Maps" at bounding box center [534, 128] width 95 height 27
